Goal: Contribute content: Add original content to the website for others to see

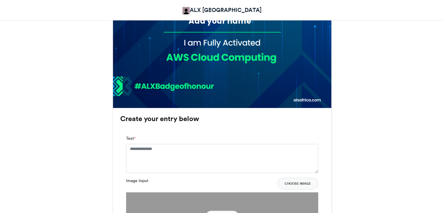
scroll to position [295, 0]
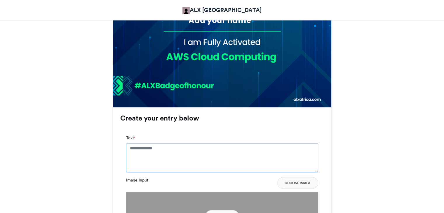
click at [229, 153] on textarea "Text *" at bounding box center [222, 157] width 192 height 29
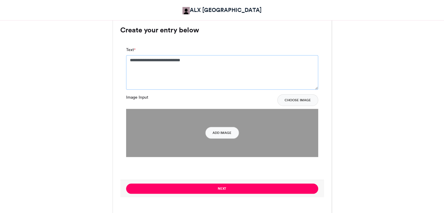
scroll to position [382, 0]
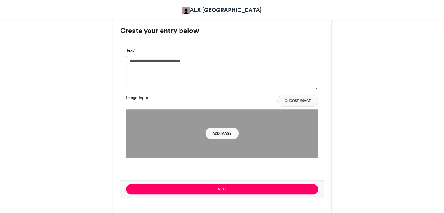
type textarea "**********"
click at [214, 132] on button "Add Image" at bounding box center [222, 134] width 34 height 12
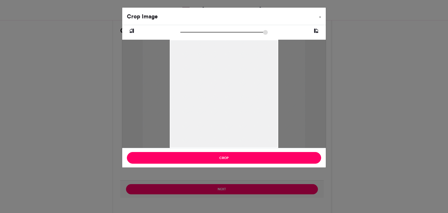
drag, startPoint x: 180, startPoint y: 32, endPoint x: 178, endPoint y: 29, distance: 3.7
click at [180, 29] on input "zoom" at bounding box center [224, 32] width 88 height 6
click at [216, 82] on div at bounding box center [224, 94] width 163 height 108
drag, startPoint x: 179, startPoint y: 30, endPoint x: 183, endPoint y: 32, distance: 4.2
click at [183, 32] on div at bounding box center [224, 32] width 153 height 7
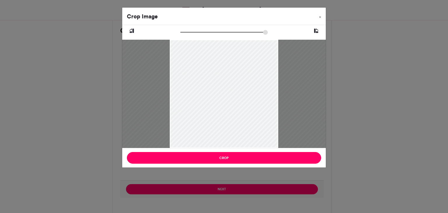
type input "******"
drag, startPoint x: 183, startPoint y: 32, endPoint x: 179, endPoint y: 27, distance: 6.2
click at [180, 29] on input "zoom" at bounding box center [224, 32] width 88 height 6
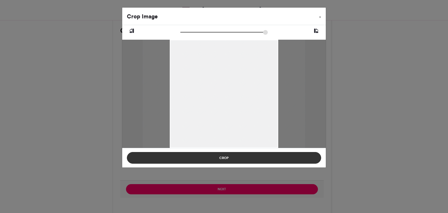
click at [236, 160] on button "Crop" at bounding box center [224, 158] width 194 height 12
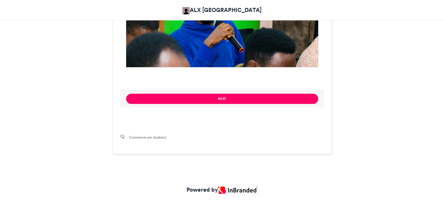
scroll to position [477, 0]
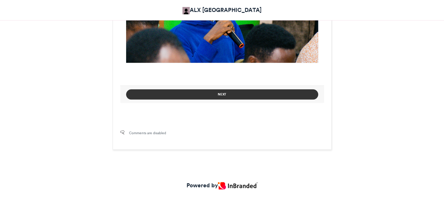
click at [216, 91] on button "Next" at bounding box center [222, 94] width 192 height 10
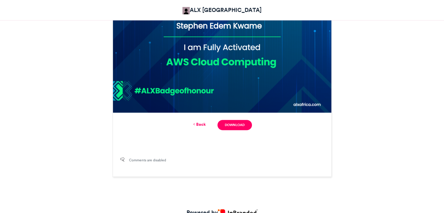
scroll to position [291, 0]
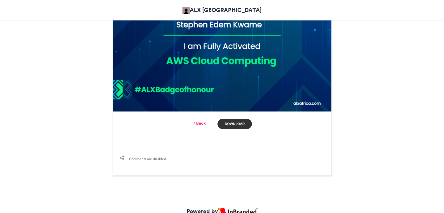
click at [231, 124] on link "Download" at bounding box center [234, 124] width 34 height 10
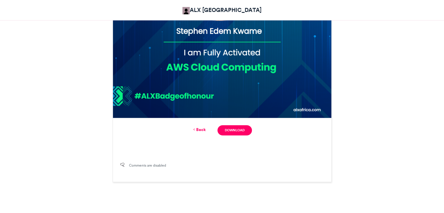
scroll to position [281, 0]
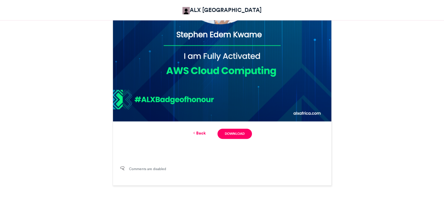
click at [207, 131] on div "Back Download" at bounding box center [222, 134] width 204 height 10
click at [201, 133] on link "Back" at bounding box center [199, 133] width 14 height 6
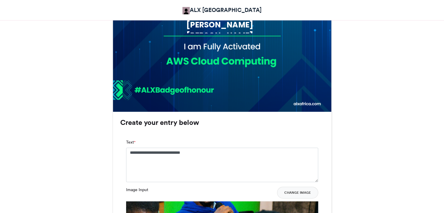
scroll to position [288, 0]
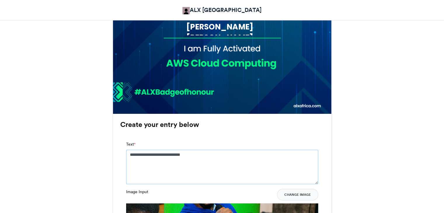
drag, startPoint x: 172, startPoint y: 153, endPoint x: 147, endPoint y: 153, distance: 25.1
click at [147, 153] on textarea "**********" at bounding box center [222, 167] width 192 height 34
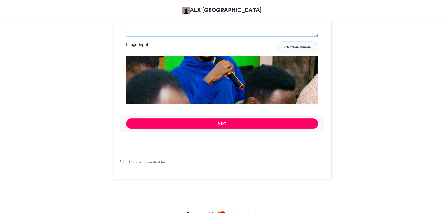
scroll to position [436, 0]
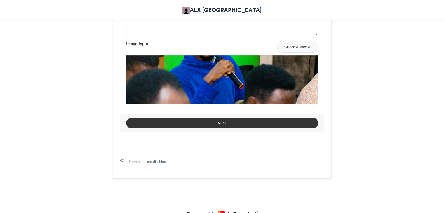
type textarea "**********"
click at [199, 121] on button "Next" at bounding box center [222, 123] width 192 height 10
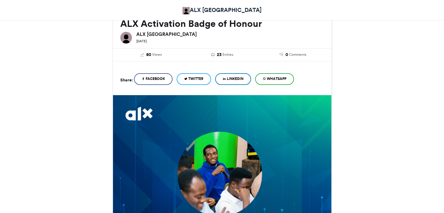
scroll to position [85, 0]
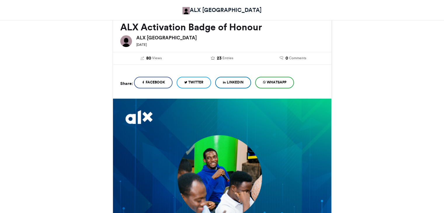
click at [232, 82] on span "LinkedIn" at bounding box center [235, 82] width 17 height 5
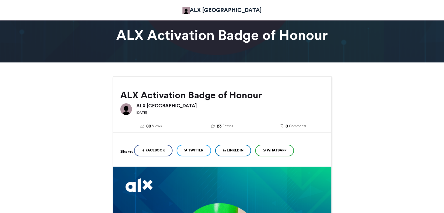
scroll to position [20, 0]
